Goal: Task Accomplishment & Management: Complete application form

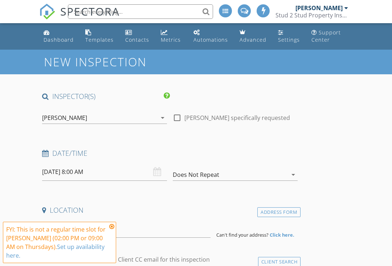
click at [182, 115] on div at bounding box center [177, 118] width 12 height 12
checkbox input "true"
click at [111, 226] on icon at bounding box center [111, 227] width 5 height 6
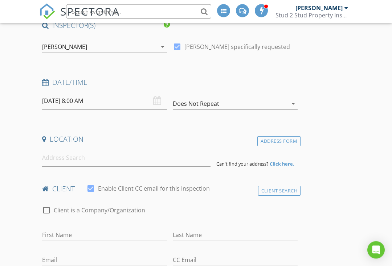
scroll to position [72, 0]
click at [72, 157] on input at bounding box center [126, 158] width 168 height 18
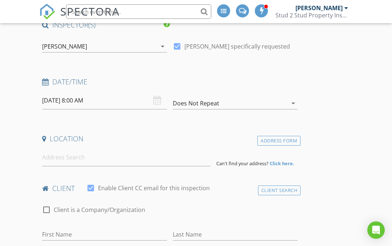
click at [107, 99] on input "[DATE] 8:00 AM" at bounding box center [104, 101] width 125 height 18
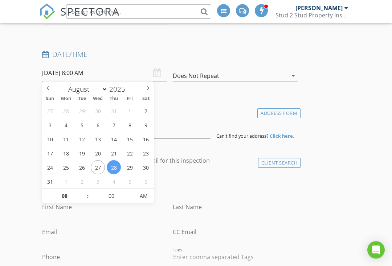
click at [150, 90] on icon at bounding box center [147, 88] width 5 height 5
select select "8"
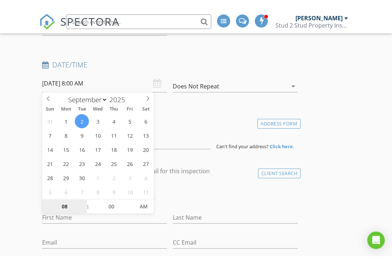
scroll to position [99, 0]
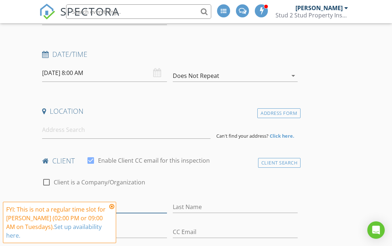
click at [113, 201] on input "First Name" at bounding box center [104, 207] width 125 height 12
click at [113, 204] on icon at bounding box center [111, 207] width 5 height 6
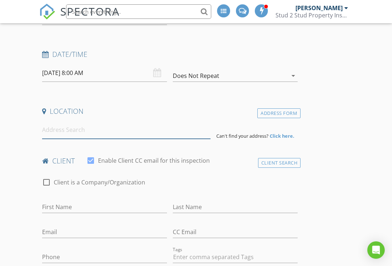
click at [73, 126] on input at bounding box center [126, 130] width 168 height 18
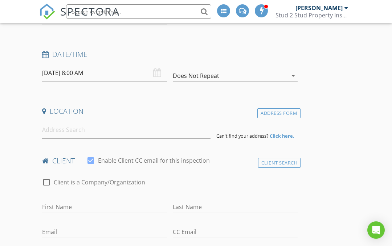
click at [69, 70] on input "[DATE] 8:00 AM" at bounding box center [104, 73] width 125 height 18
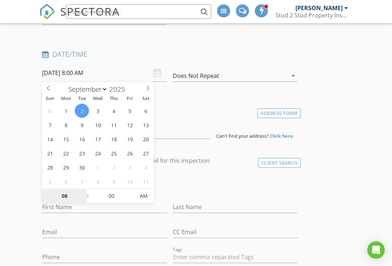
type input "[DATE] 8:00 AM"
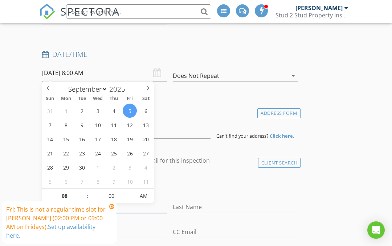
click at [112, 202] on input "First Name" at bounding box center [104, 207] width 125 height 12
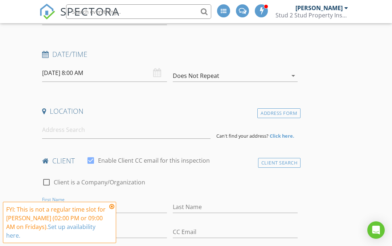
click at [112, 204] on icon at bounding box center [111, 207] width 5 height 6
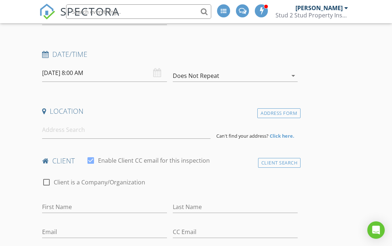
click at [110, 72] on input "[DATE] 8:00 AM" at bounding box center [104, 73] width 125 height 18
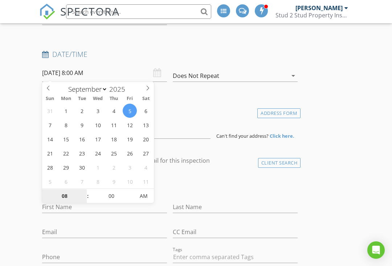
click at [66, 195] on input "08" at bounding box center [64, 196] width 45 height 15
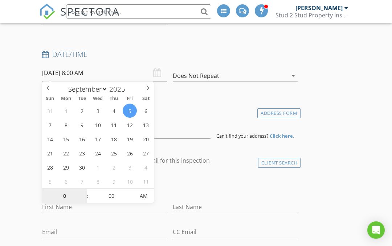
type input "02"
click at [148, 196] on span "AM" at bounding box center [144, 196] width 20 height 15
type input "[DATE] 2:00 PM"
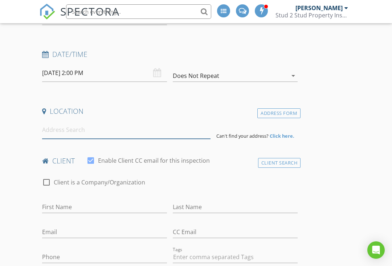
click at [112, 127] on input at bounding box center [126, 130] width 168 height 18
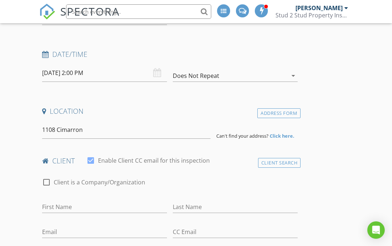
type input "[STREET_ADDRESS]"
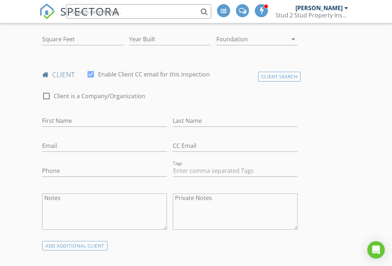
scroll to position [268, 0]
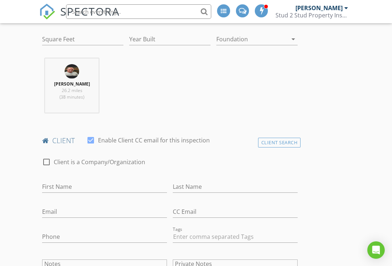
click at [90, 115] on div "[PERSON_NAME] 26.2 miles (38 minutes)" at bounding box center [71, 88] width 65 height 60
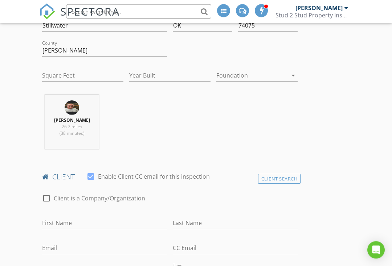
scroll to position [232, 0]
click at [89, 175] on div at bounding box center [91, 177] width 12 height 12
click at [93, 175] on div at bounding box center [91, 177] width 12 height 12
checkbox input "true"
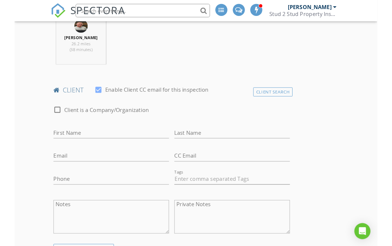
scroll to position [311, 0]
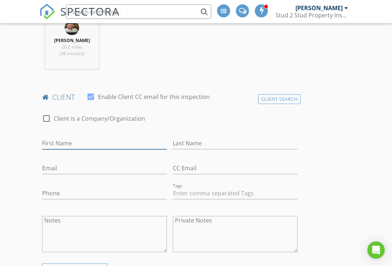
click at [113, 142] on input "First Name" at bounding box center [104, 144] width 125 height 12
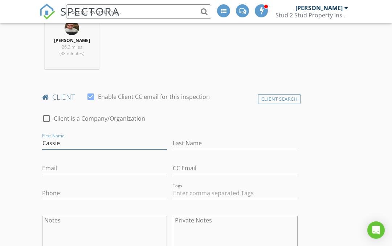
type input "Cassie"
click at [212, 138] on input "Last Name" at bounding box center [235, 144] width 125 height 12
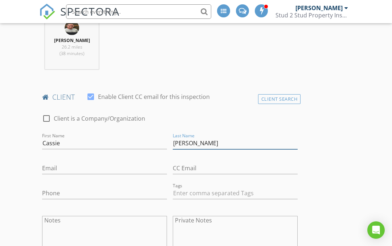
type input "[PERSON_NAME]"
click at [67, 163] on input "Email" at bounding box center [104, 169] width 125 height 12
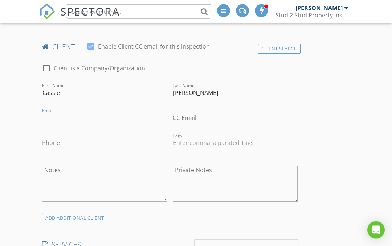
scroll to position [362, 0]
click at [79, 141] on input "Phone" at bounding box center [104, 143] width 125 height 12
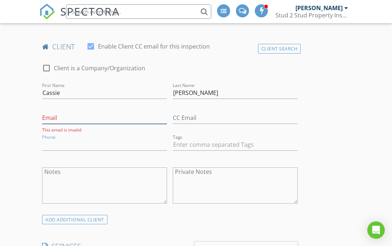
click at [111, 114] on input "Email" at bounding box center [104, 118] width 125 height 12
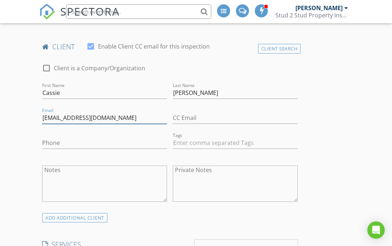
type input "[EMAIL_ADDRESS][DOMAIN_NAME]"
click at [68, 138] on input "Phone" at bounding box center [104, 143] width 125 height 12
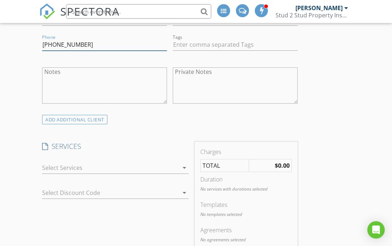
scroll to position [467, 0]
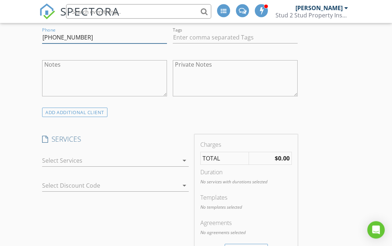
type input "[PHONE_NUMBER]"
click at [176, 157] on div at bounding box center [110, 161] width 136 height 12
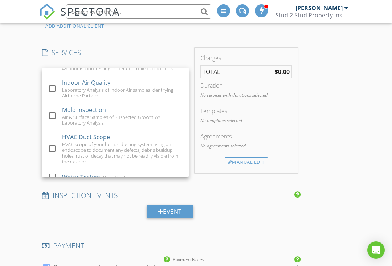
scroll to position [130, 0]
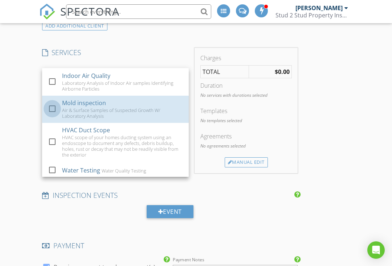
click at [55, 103] on div at bounding box center [52, 109] width 12 height 12
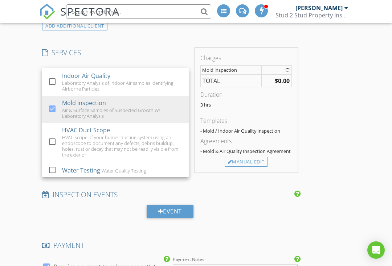
click at [25, 107] on div "New Inspection INSPECTOR(S) check_box [PERSON_NAME] PRIMARY [PERSON_NAME] arrow…" at bounding box center [196, 160] width 392 height 1331
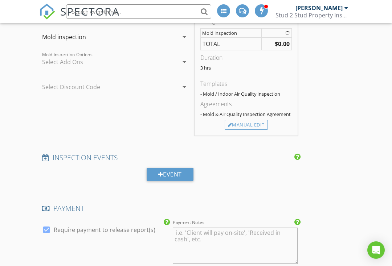
scroll to position [575, 0]
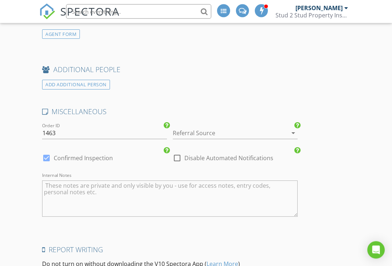
click at [260, 130] on div at bounding box center [225, 134] width 105 height 12
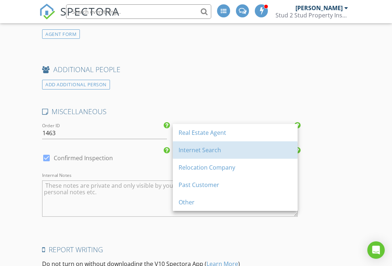
click at [223, 151] on div "Internet Search" at bounding box center [235, 150] width 113 height 9
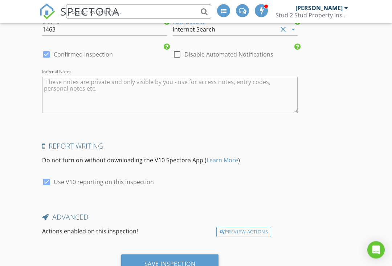
scroll to position [1116, 0]
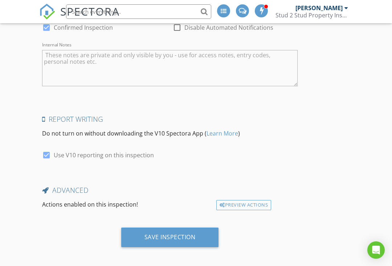
click at [179, 234] on div "Save Inspection" at bounding box center [169, 237] width 51 height 7
